Goal: Find specific page/section: Find specific page/section

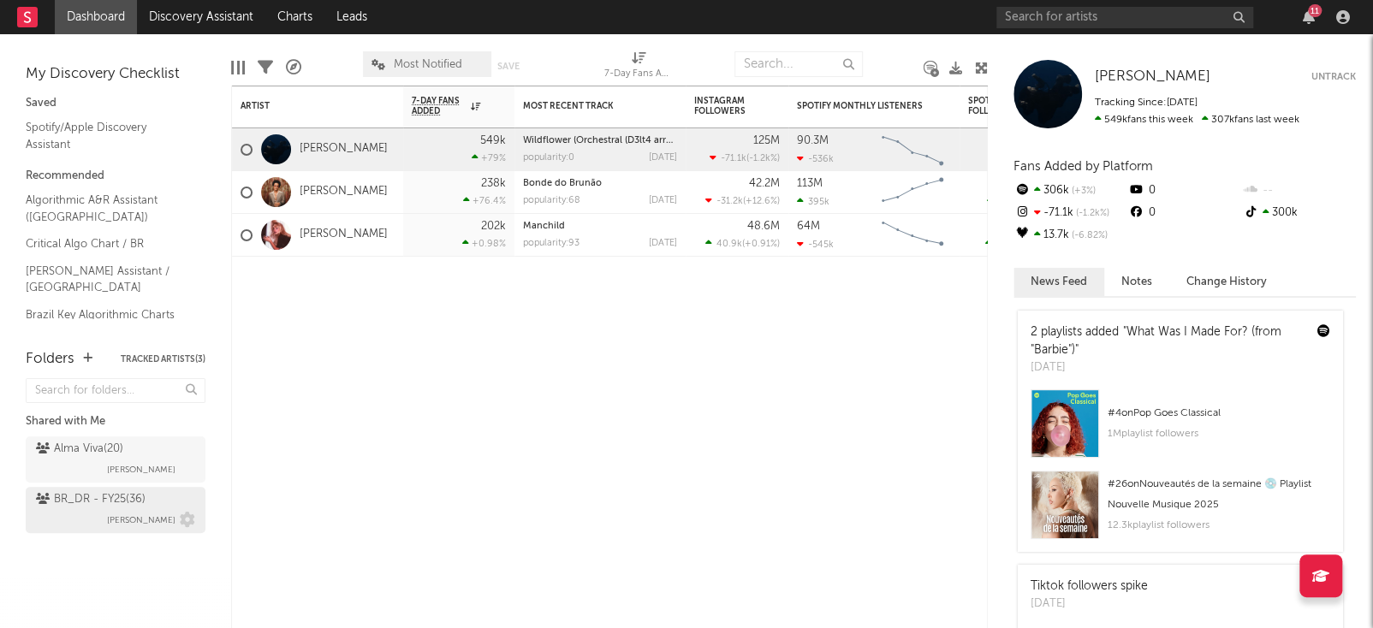
click at [104, 509] on div "BR_DR - FY25 ( 36 ) [PERSON_NAME]" at bounding box center [115, 510] width 159 height 41
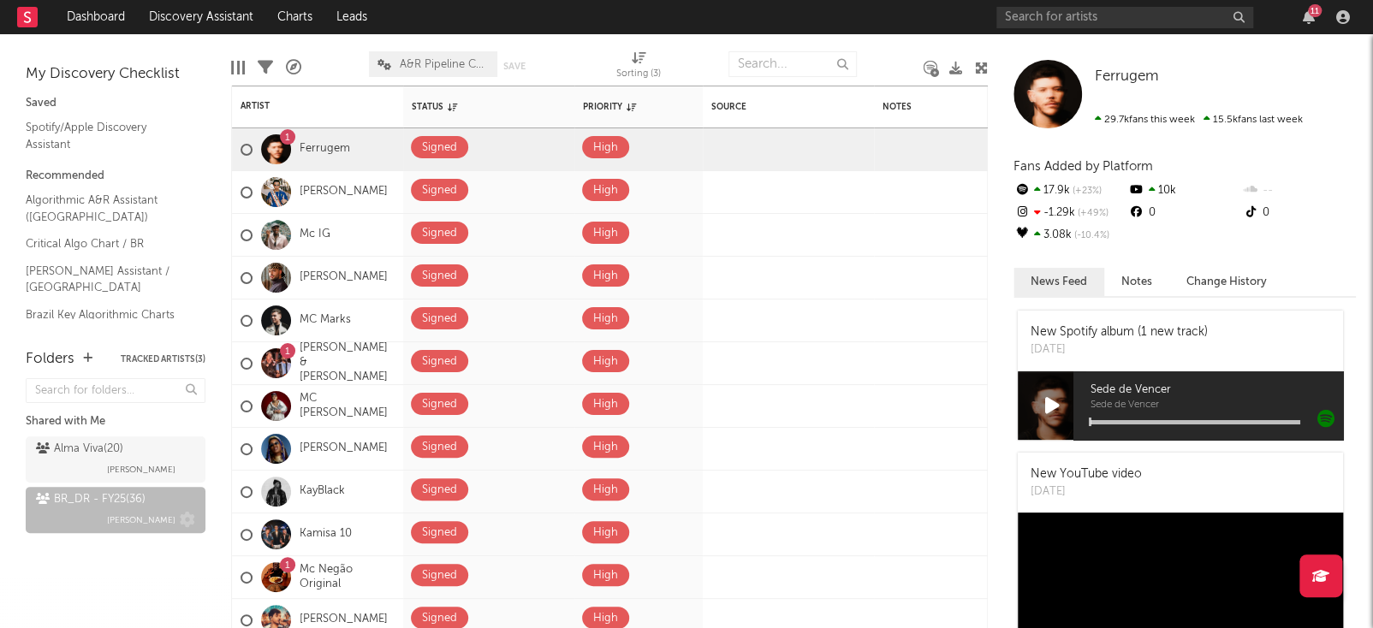
click at [126, 502] on div "BR_DR - FY25 ( 36 )" at bounding box center [91, 500] width 110 height 21
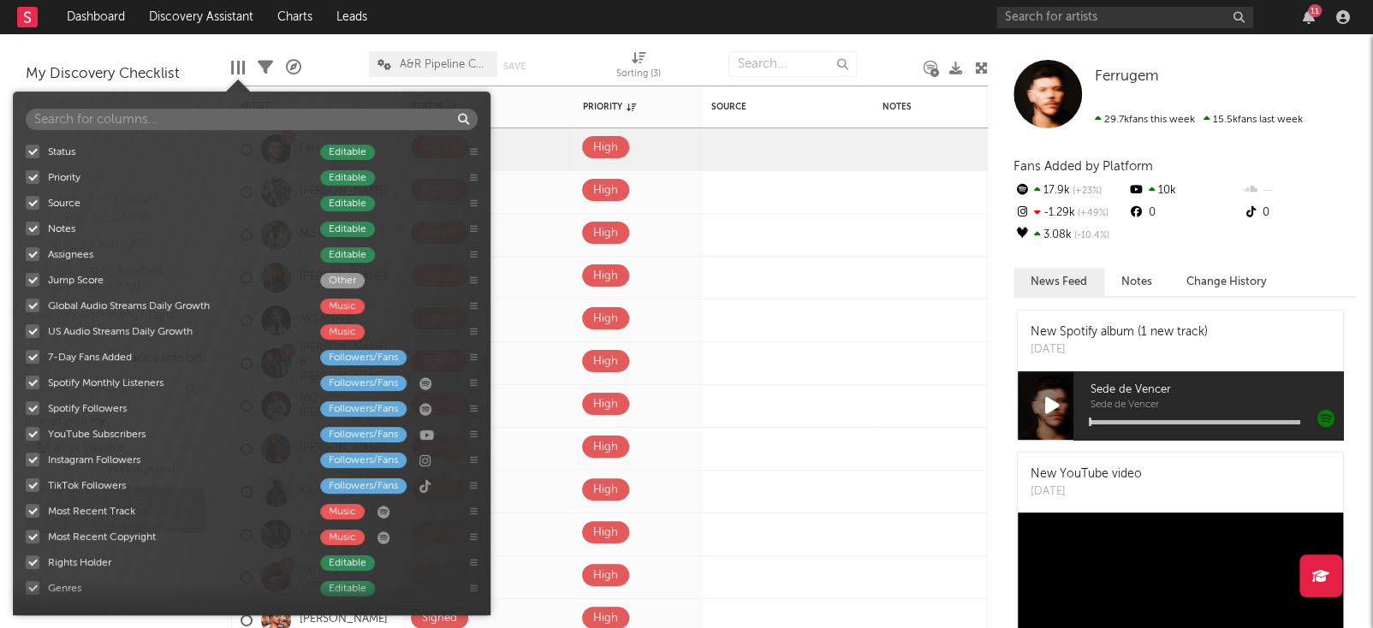
click at [237, 69] on div at bounding box center [238, 68] width 3 height 14
type input "o"
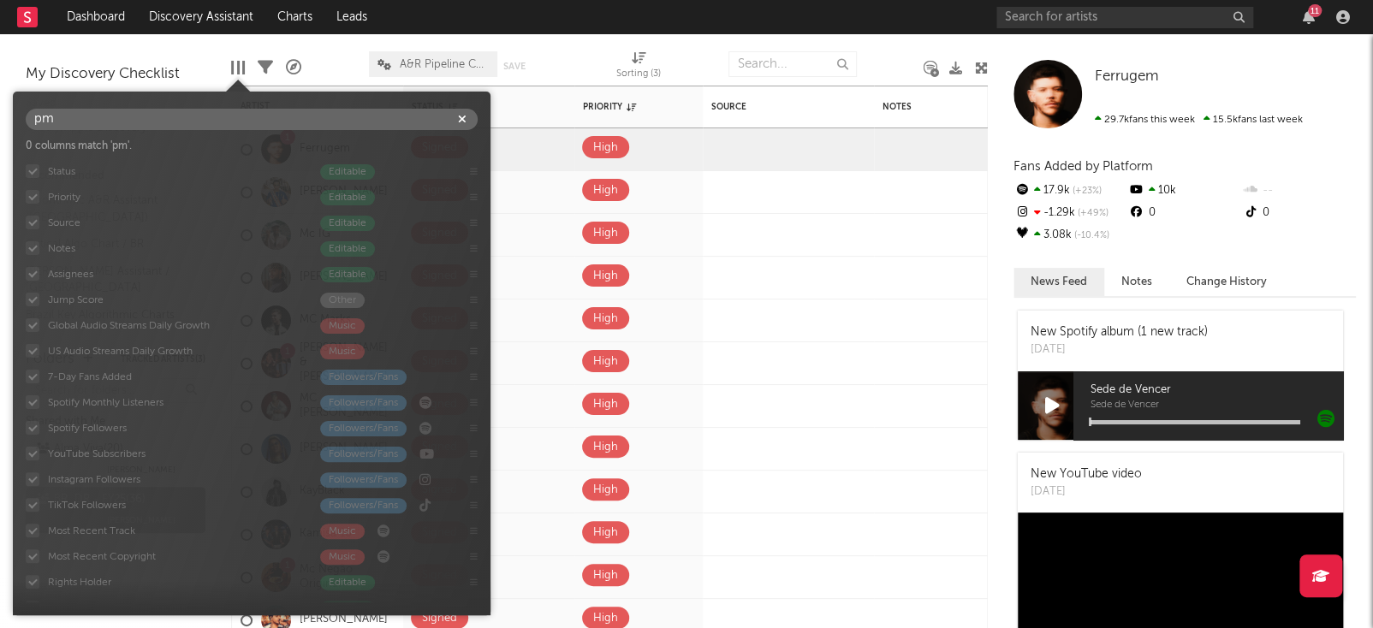
type input "p"
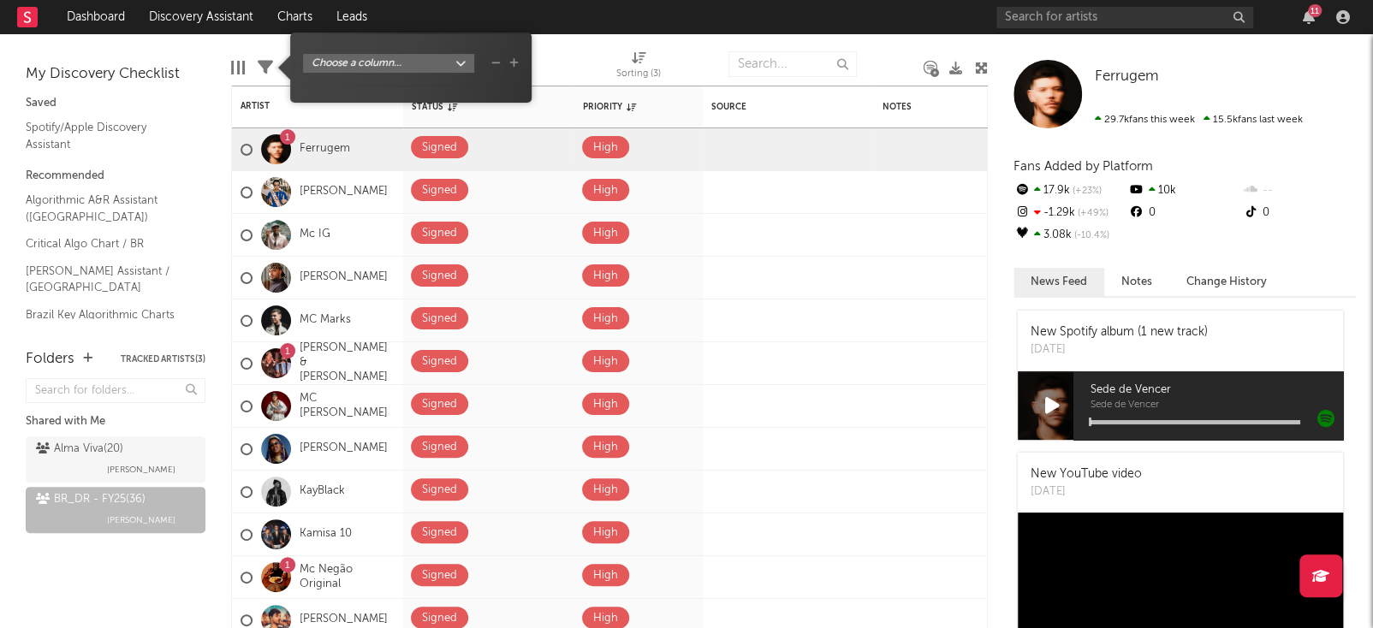
click at [267, 66] on icon at bounding box center [265, 67] width 15 height 15
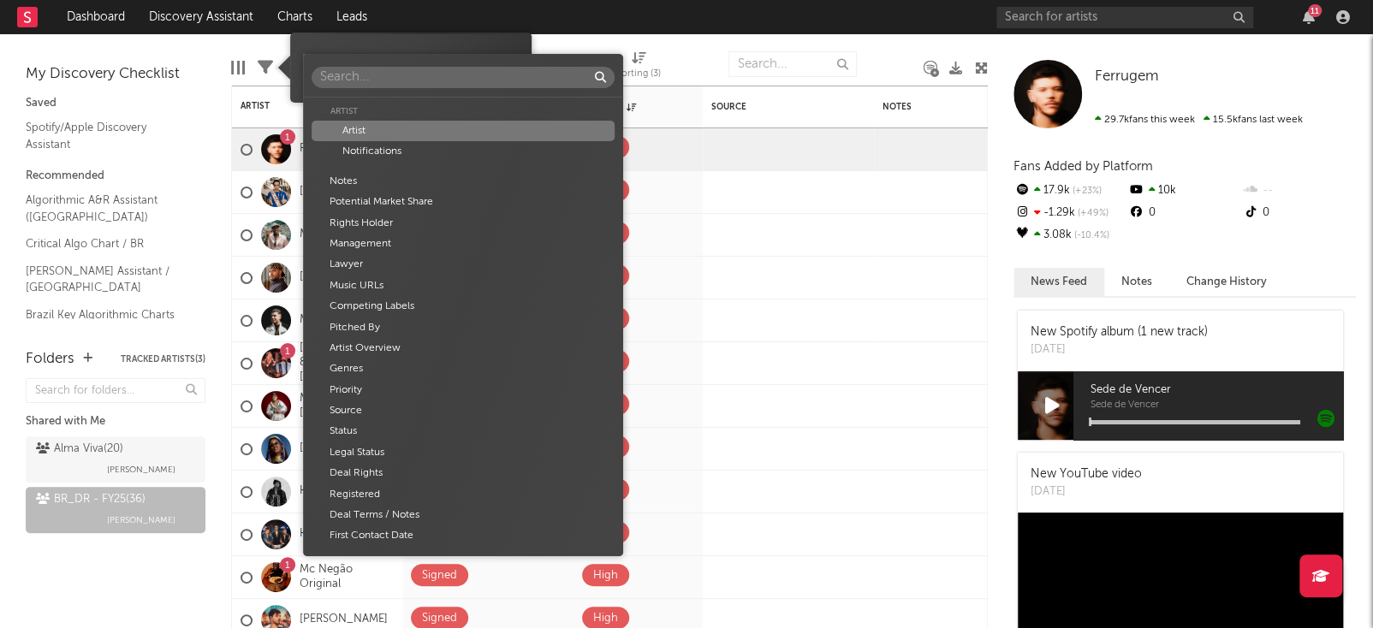
click at [339, 65] on body "Dashboard Discovery Assistant Charts Leads 11 Notifications Settings Mark all a…" at bounding box center [686, 314] width 1373 height 628
type input "o"
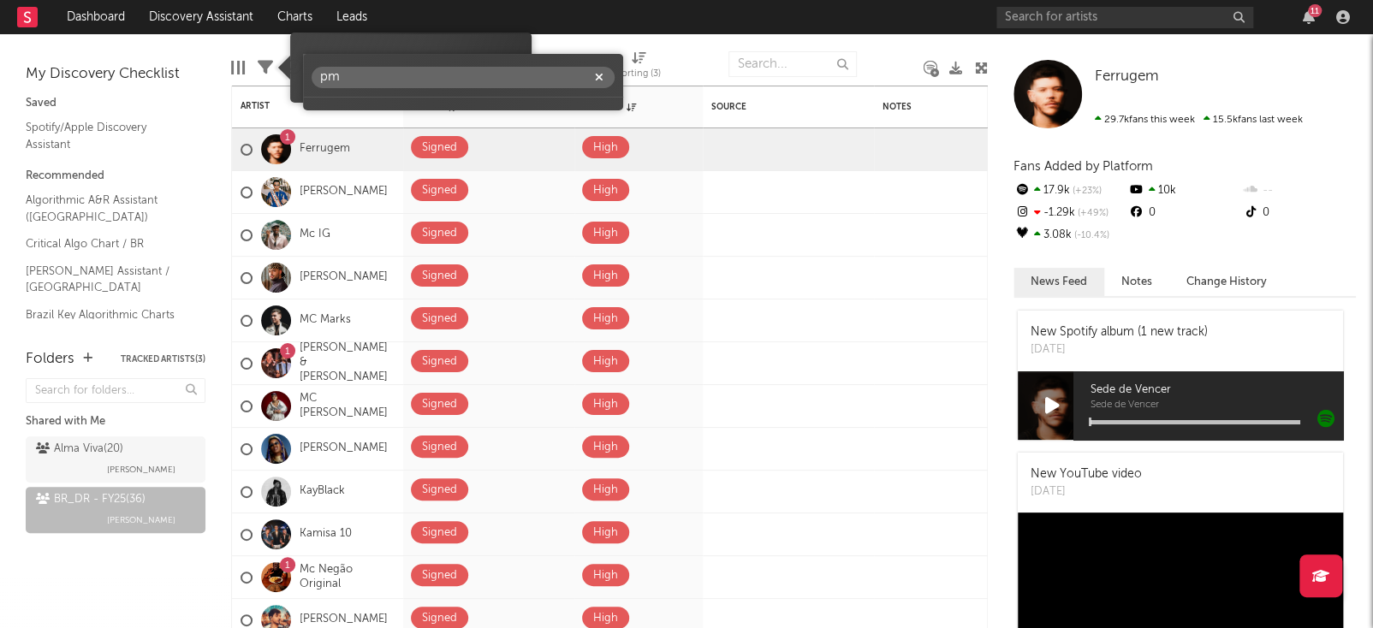
type input "p"
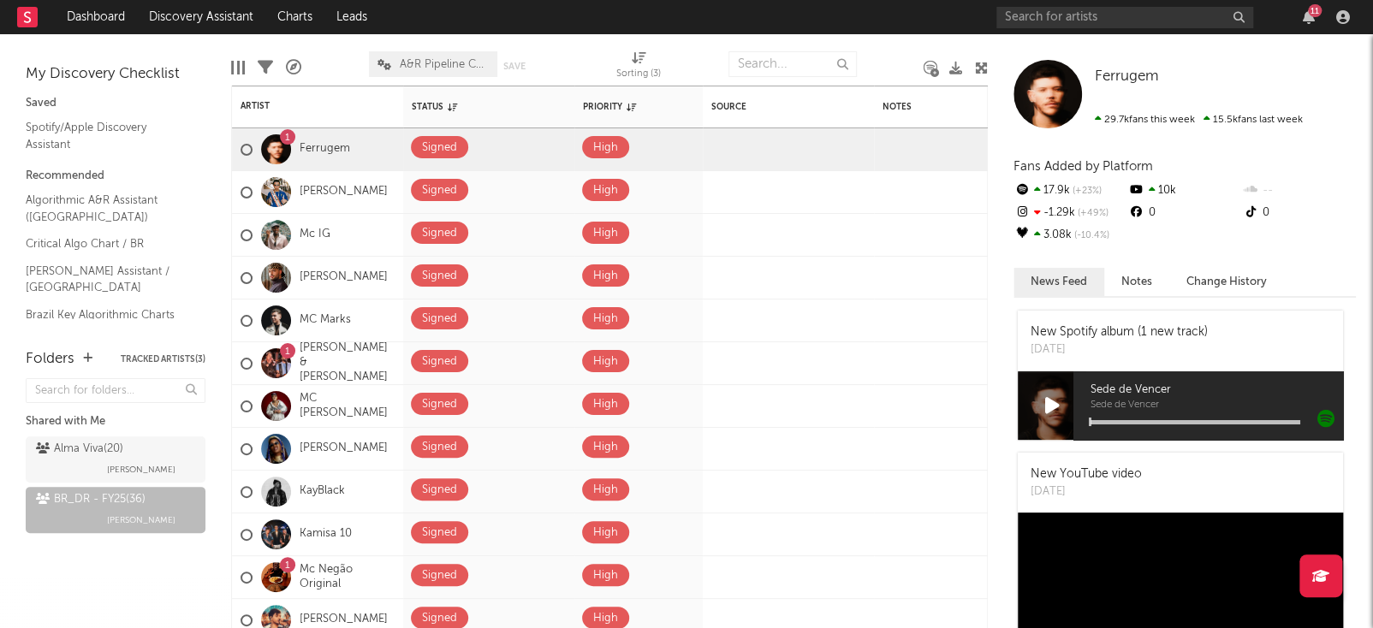
click at [294, 71] on icon at bounding box center [293, 67] width 15 height 15
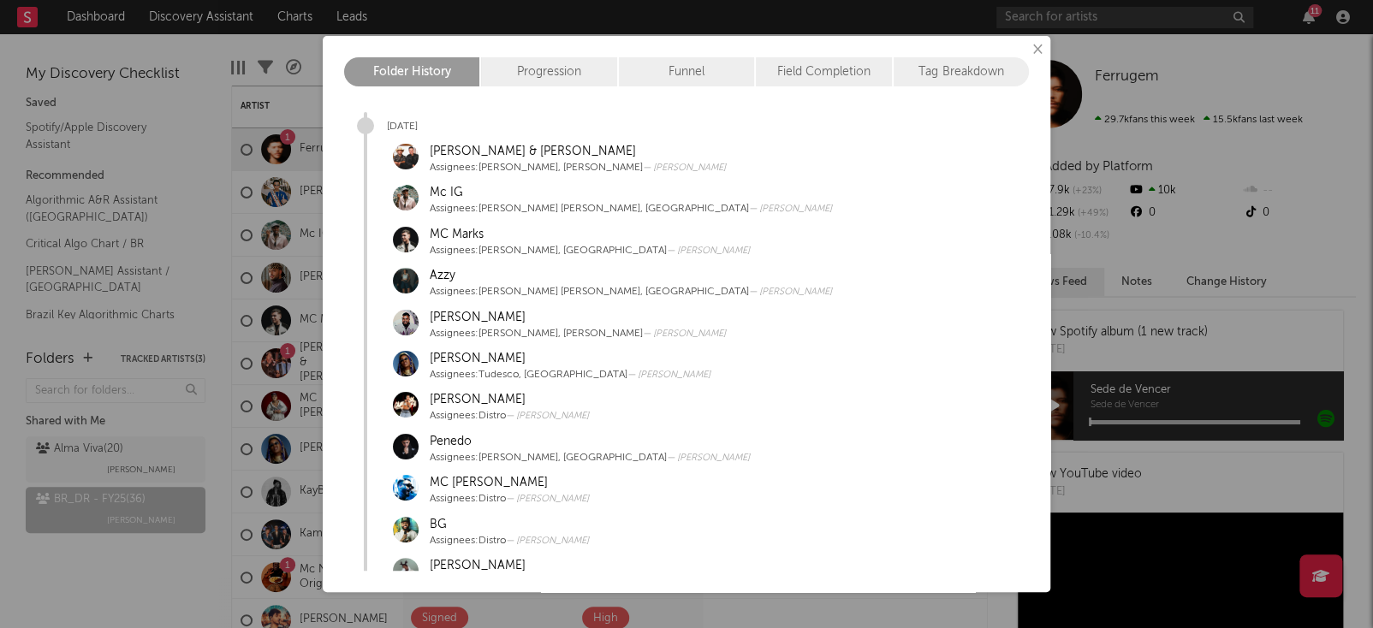
click at [570, 74] on div "Progression" at bounding box center [549, 71] width 137 height 29
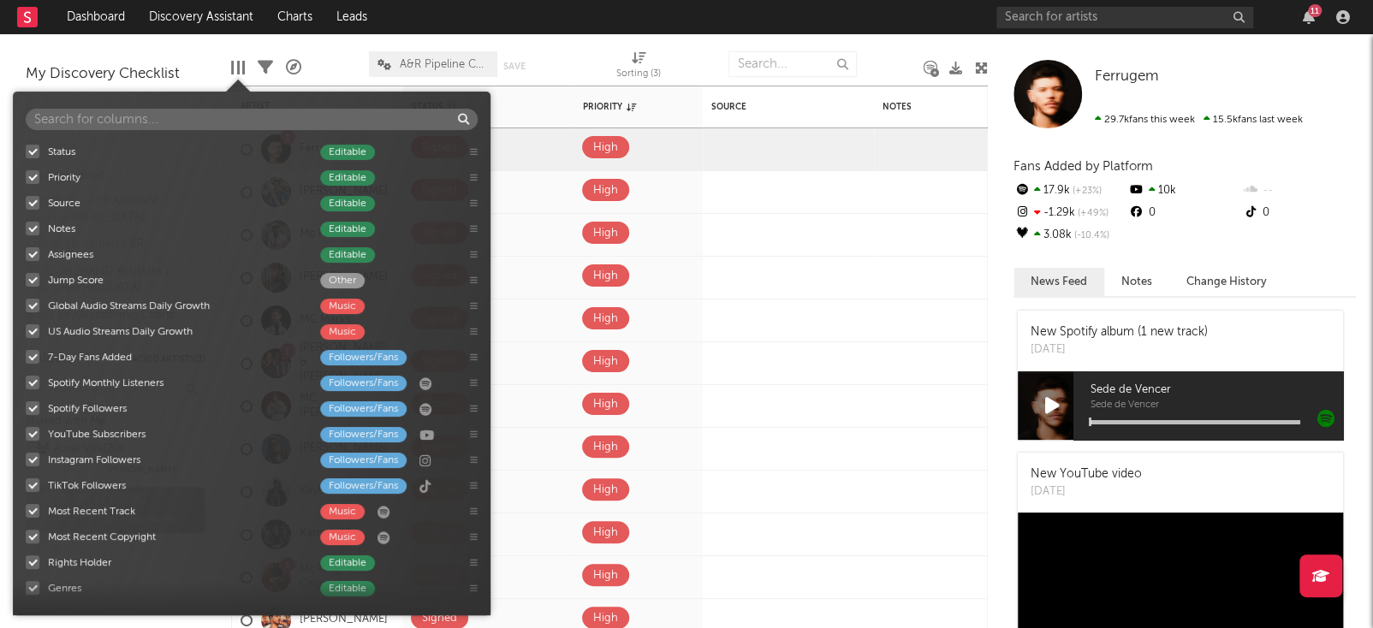
click at [240, 74] on body "Dashboard Discovery Assistant Charts Leads 11 Notifications Settings Mark all a…" at bounding box center [686, 314] width 1373 height 628
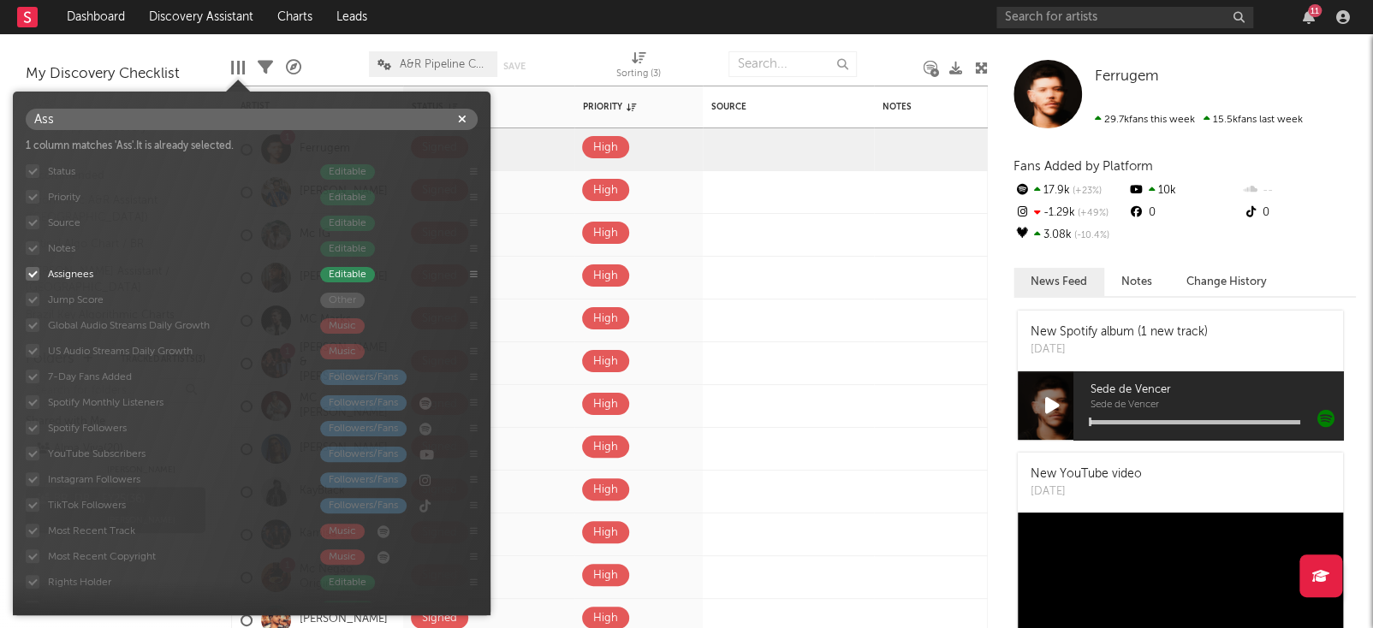
type input "Ass"
click at [359, 272] on div "Editable" at bounding box center [347, 274] width 55 height 15
click at [26, 272] on input "Assignees Editable" at bounding box center [26, 273] width 0 height 17
click at [359, 272] on div "Editable" at bounding box center [347, 274] width 55 height 15
click at [26, 272] on input "Assignees Editable" at bounding box center [26, 273] width 0 height 17
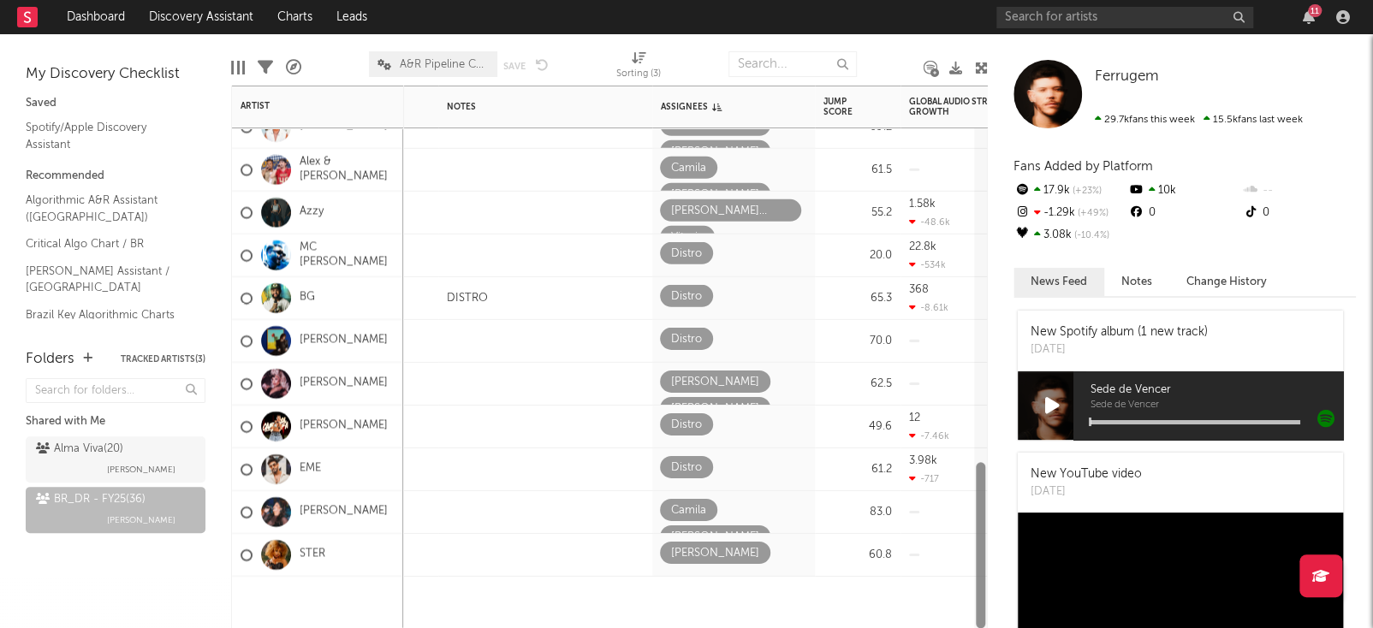
click at [904, 563] on div at bounding box center [985, 555] width 171 height 43
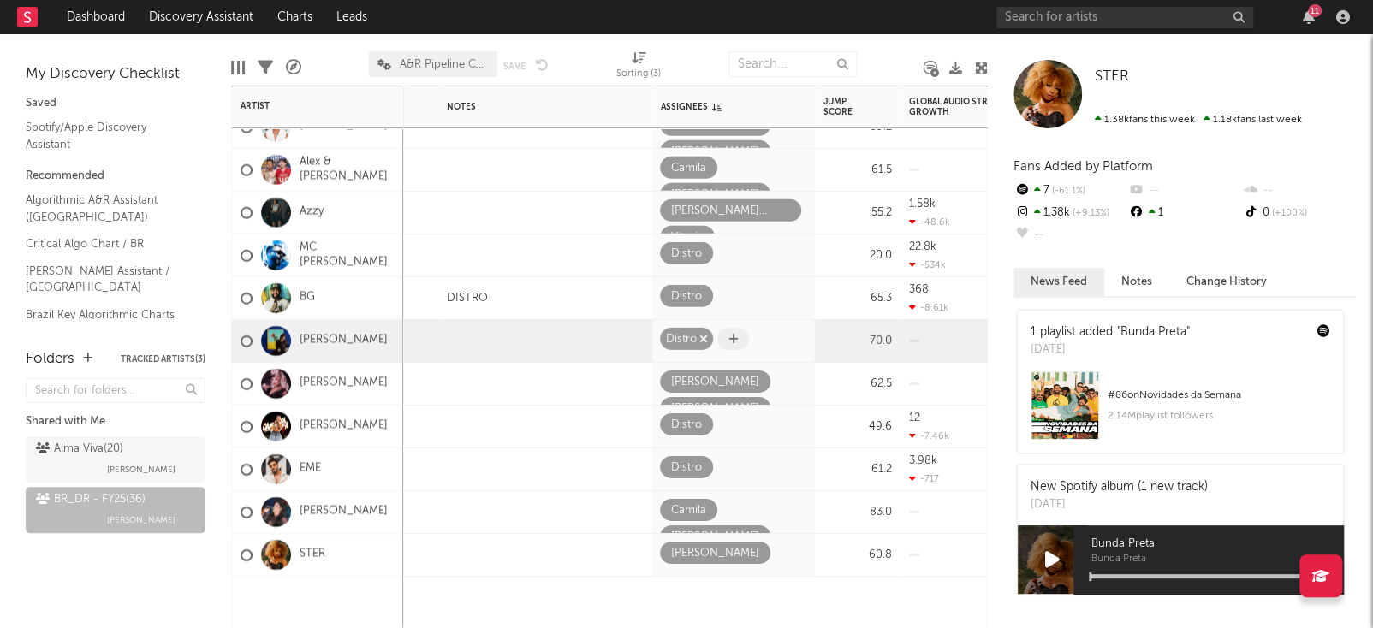
click at [680, 343] on div "Distro" at bounding box center [681, 340] width 31 height 21
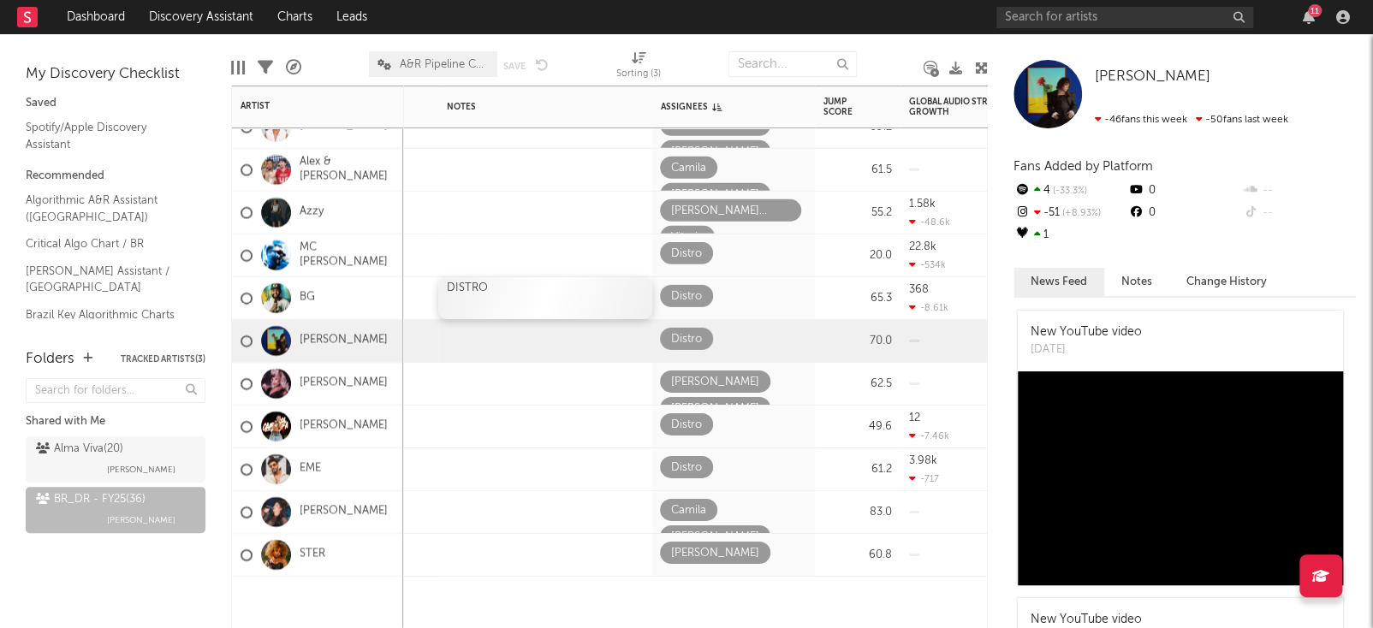
click at [649, 295] on div "DISTRO" at bounding box center [545, 298] width 214 height 42
